Goal: Task Accomplishment & Management: Use online tool/utility

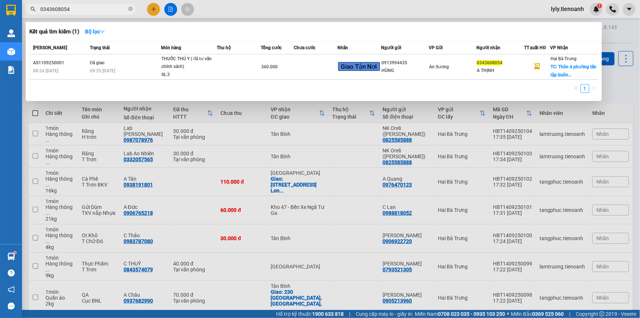
click at [105, 11] on input "0343608054" at bounding box center [83, 9] width 87 height 8
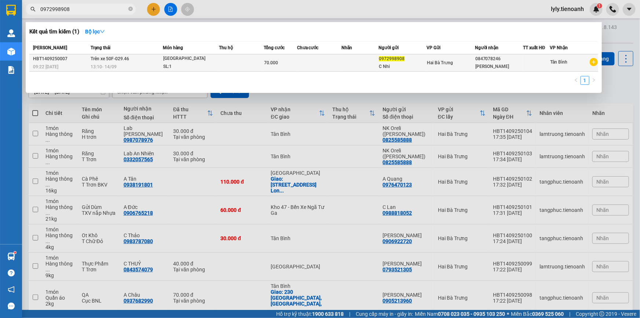
type input "0972998908"
click at [298, 70] on td at bounding box center [319, 62] width 44 height 17
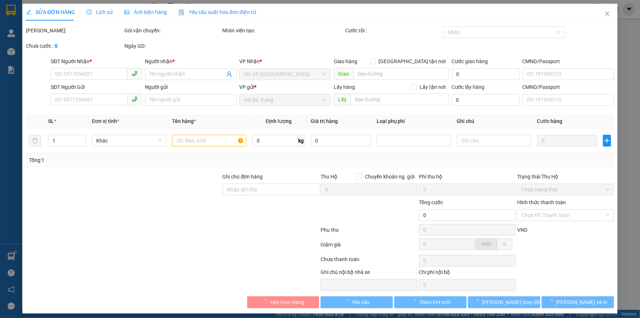
type input "0847078246"
type input "[PERSON_NAME]"
type input "0972998908"
type input "C Nhi"
type input "70.000"
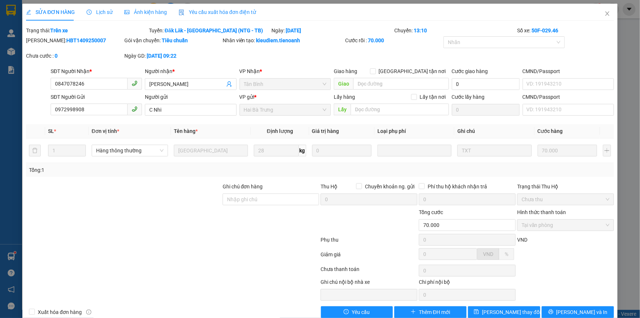
click at [160, 175] on div "Tổng: 1" at bounding box center [320, 170] width 588 height 14
click at [117, 106] on input "0972998908" at bounding box center [89, 109] width 77 height 12
